Goal: Task Accomplishment & Management: Manage account settings

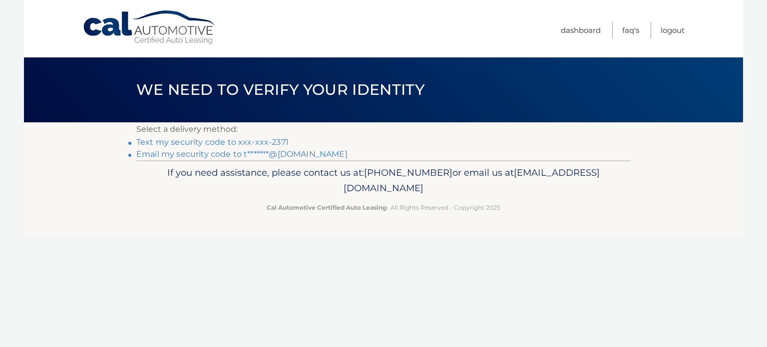
click at [255, 142] on link "Text my security code to xxx-xxx-2371" at bounding box center [212, 141] width 152 height 9
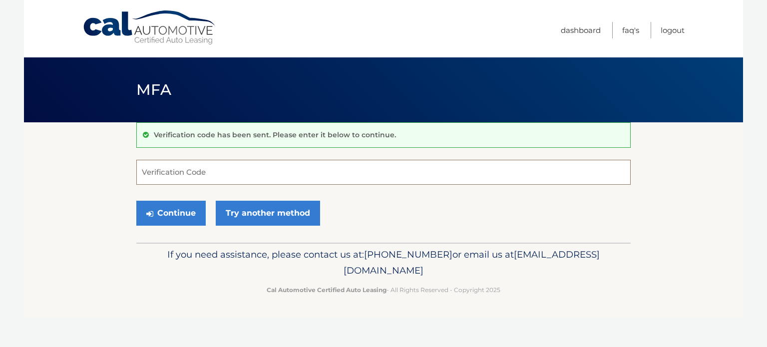
click at [207, 169] on input "Verification Code" at bounding box center [383, 172] width 495 height 25
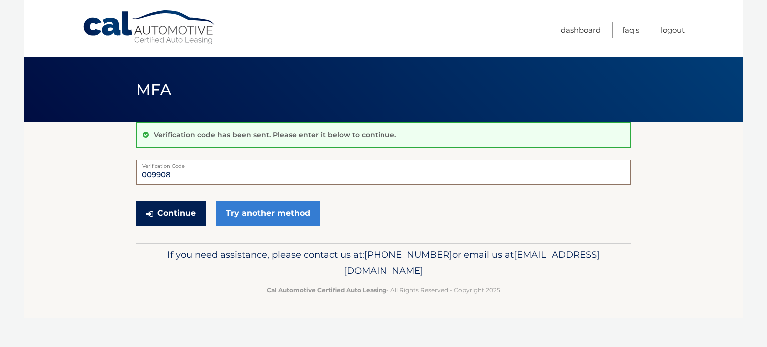
type input "009908"
click at [160, 219] on button "Continue" at bounding box center [170, 213] width 69 height 25
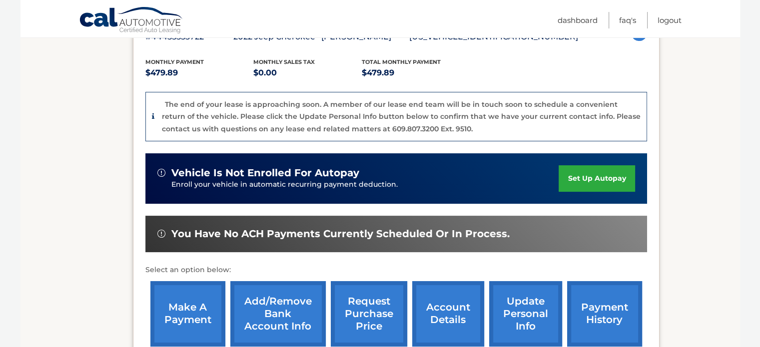
scroll to position [318, 0]
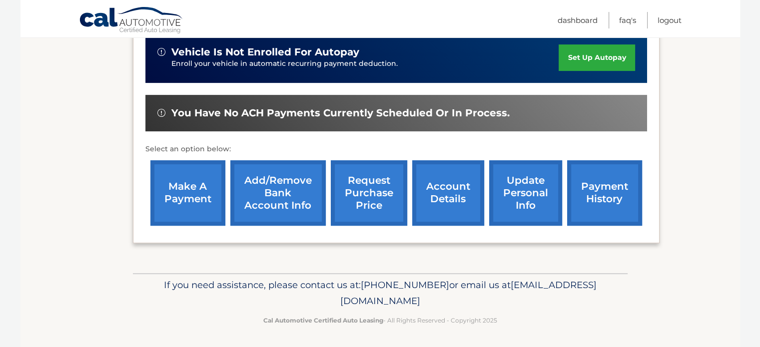
click at [444, 180] on link "account details" at bounding box center [448, 192] width 72 height 65
click at [535, 185] on link "update personal info" at bounding box center [525, 192] width 73 height 65
click at [430, 188] on link "account details" at bounding box center [448, 192] width 72 height 65
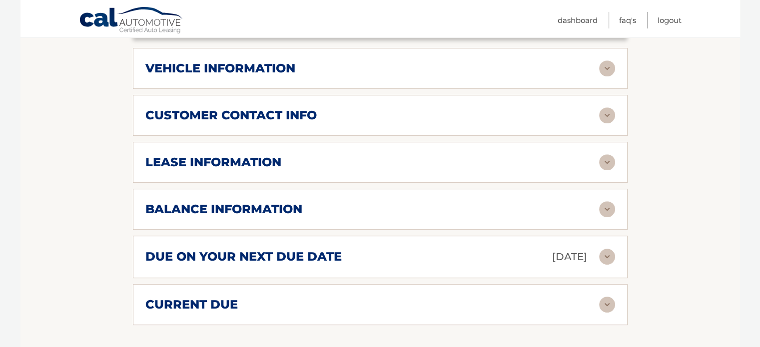
scroll to position [550, 0]
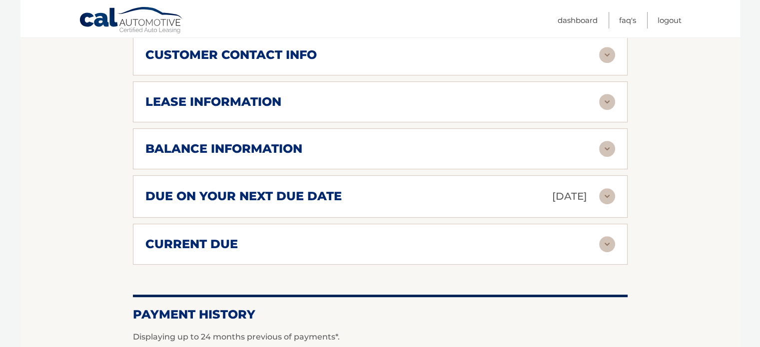
click at [241, 189] on h2 "due on your next due date" at bounding box center [243, 196] width 196 height 15
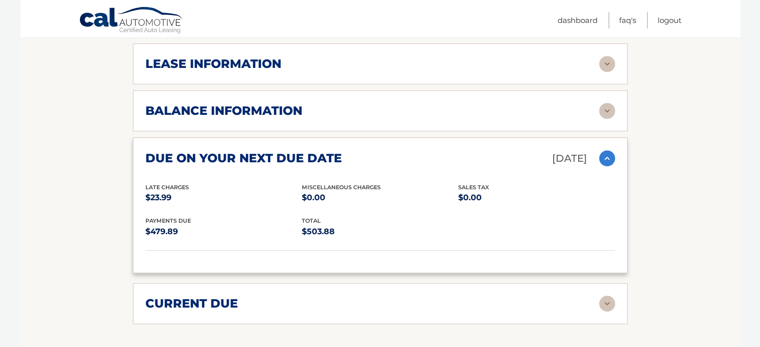
scroll to position [388, 0]
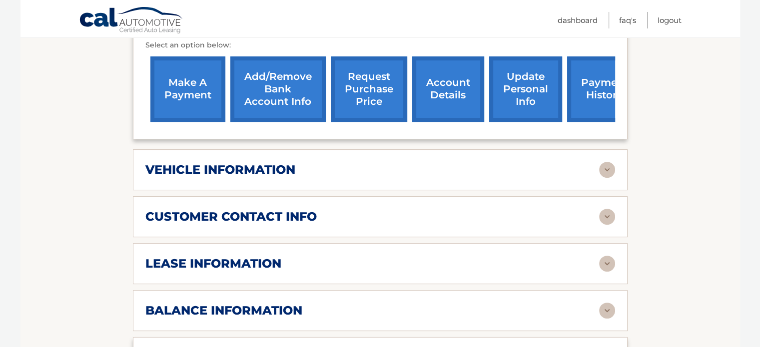
click at [583, 89] on link "payment history" at bounding box center [604, 88] width 75 height 65
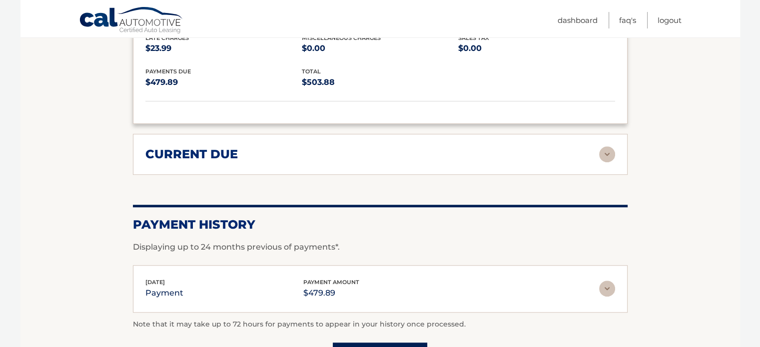
scroll to position [737, 0]
click at [604, 146] on img at bounding box center [607, 154] width 16 height 16
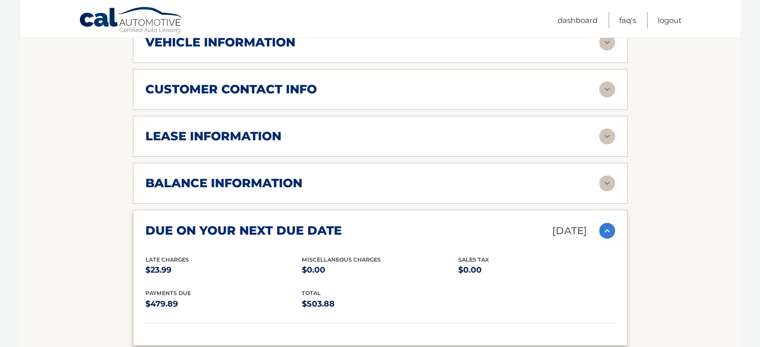
scroll to position [461, 0]
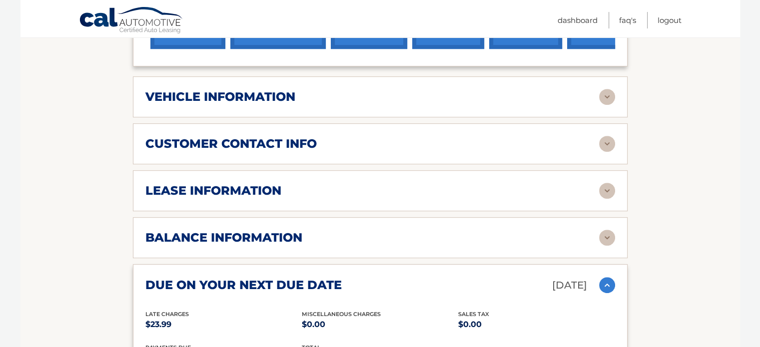
click at [605, 183] on img at bounding box center [607, 191] width 16 height 16
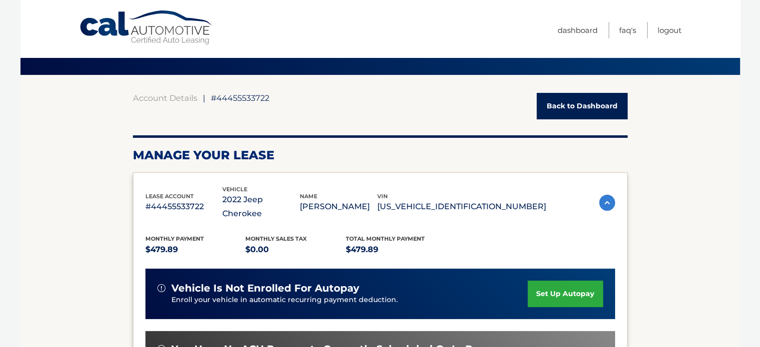
scroll to position [0, 0]
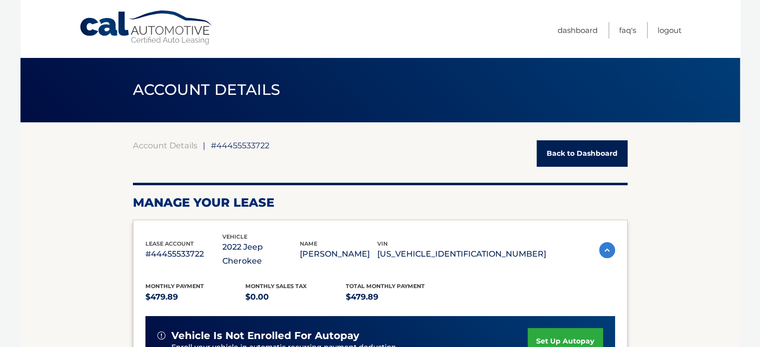
click at [603, 242] on img at bounding box center [607, 250] width 16 height 16
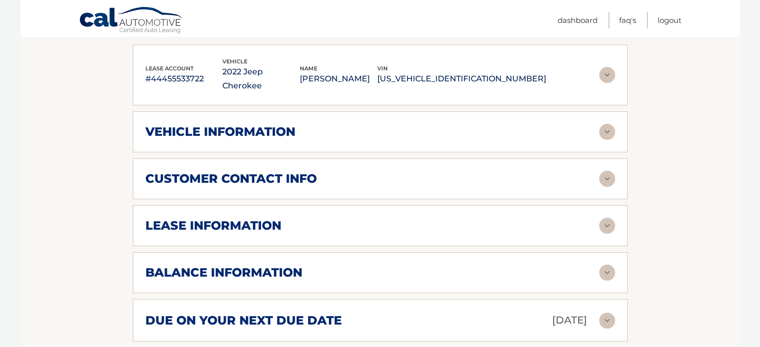
scroll to position [200, 0]
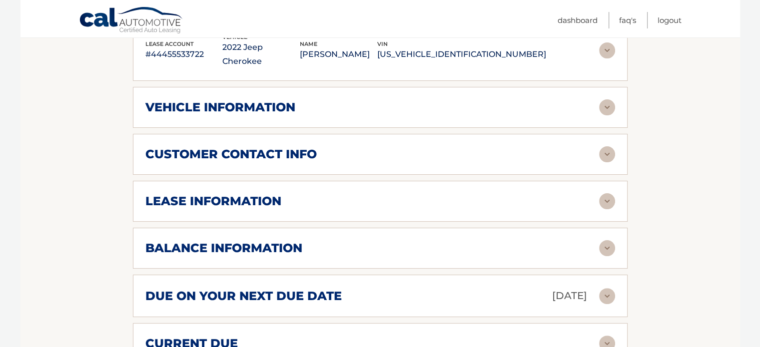
click at [271, 241] on h2 "balance information" at bounding box center [223, 248] width 157 height 15
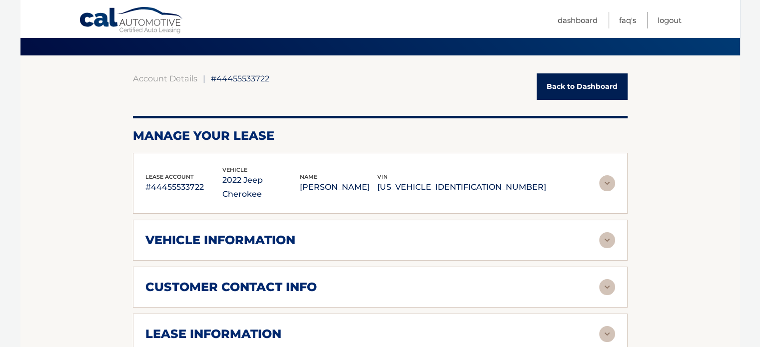
scroll to position [0, 0]
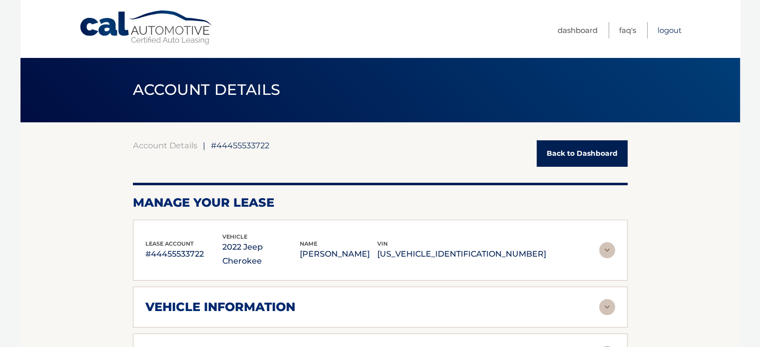
click at [673, 27] on link "Logout" at bounding box center [669, 30] width 24 height 16
